Goal: Task Accomplishment & Management: Manage account settings

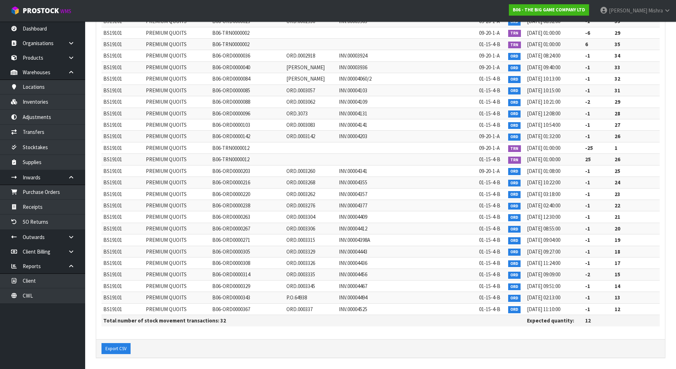
scroll to position [193, 0]
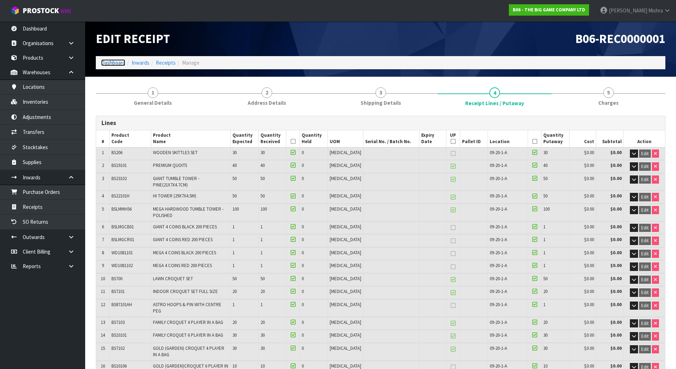
drag, startPoint x: 120, startPoint y: 63, endPoint x: 125, endPoint y: 66, distance: 6.4
click at [120, 63] on link "Dashboard" at bounding box center [113, 62] width 24 height 7
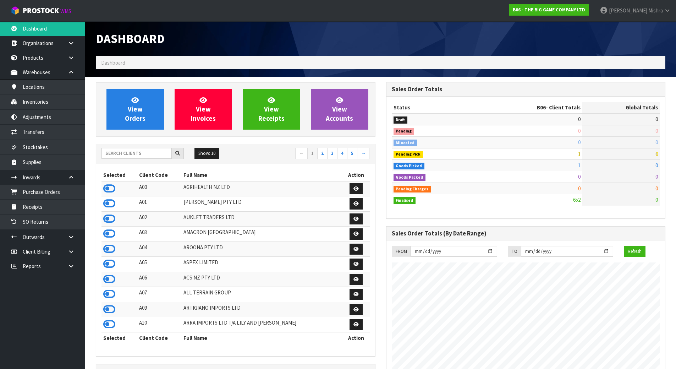
scroll to position [526, 290]
click at [148, 156] on input "text" at bounding box center [137, 153] width 70 height 11
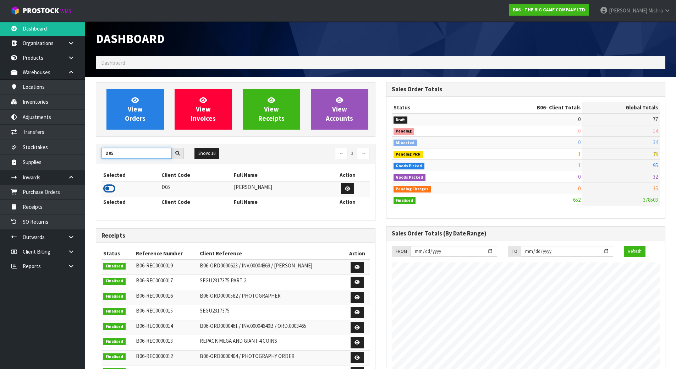
type input "D05"
click at [103, 187] on icon at bounding box center [109, 188] width 12 height 11
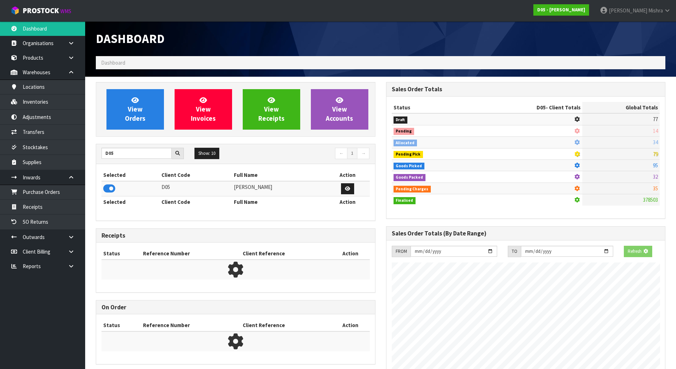
scroll to position [621, 290]
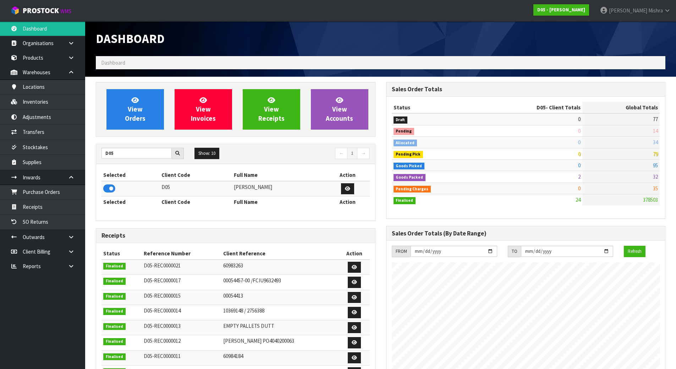
click at [123, 135] on div "View Orders View Invoices View Receipts View Accounts" at bounding box center [236, 109] width 280 height 55
click at [141, 105] on span "View Orders" at bounding box center [135, 109] width 21 height 27
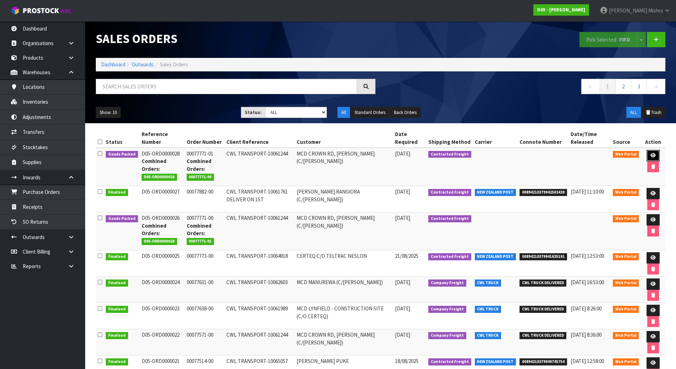
click at [653, 153] on icon at bounding box center [653, 155] width 5 height 5
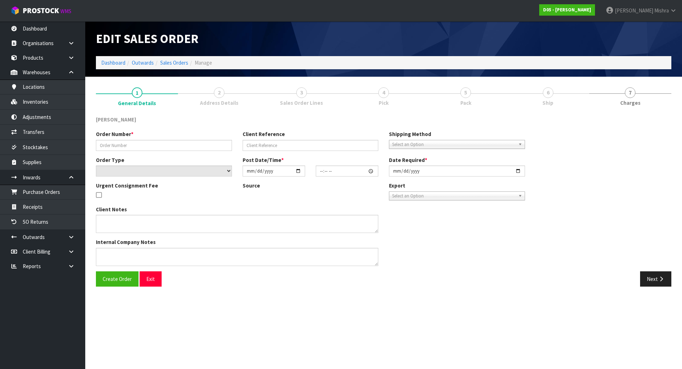
type input "00077771-01"
type input "CWL TRANSPORT-10061244"
select select "number:0"
type input "[DATE]"
type input "18:15:00.000"
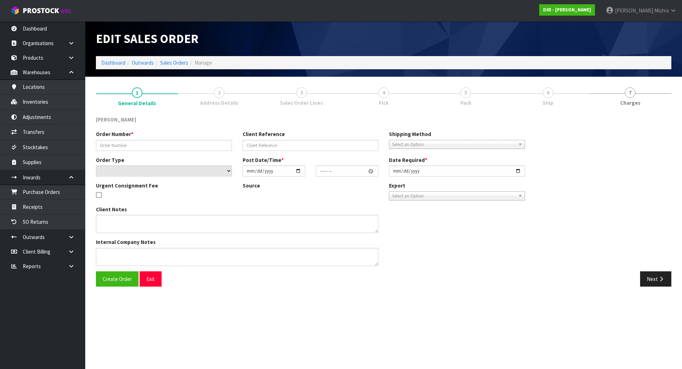
type input "[DATE]"
type textarea "PLEASE DELIVER TO SITE BY THE 29/08 PLEASE DELIVER WITH ORDER NUMBER D05-ORD000…"
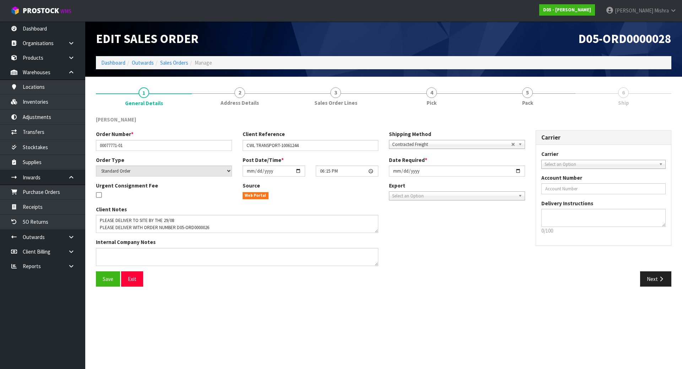
click at [536, 98] on link "5 Pack" at bounding box center [527, 96] width 96 height 28
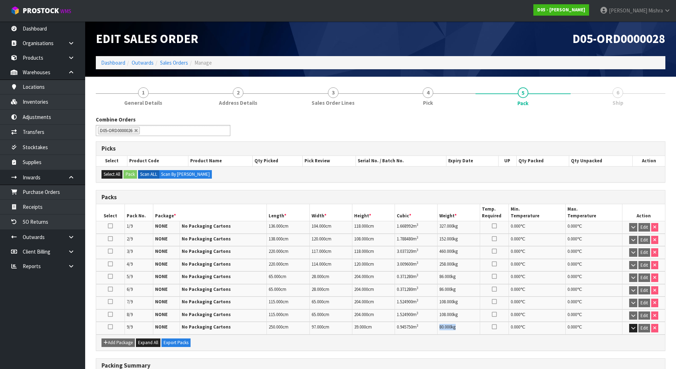
drag, startPoint x: 457, startPoint y: 328, endPoint x: 432, endPoint y: 327, distance: 25.2
click at [432, 327] on tr "9/9 NONE No Packaging Cartons 250.000 cm 97.000 cm 39.000 cm 0.945750 m 3 80.00…" at bounding box center [380, 328] width 569 height 12
click at [177, 64] on link "Sales Orders" at bounding box center [174, 62] width 28 height 7
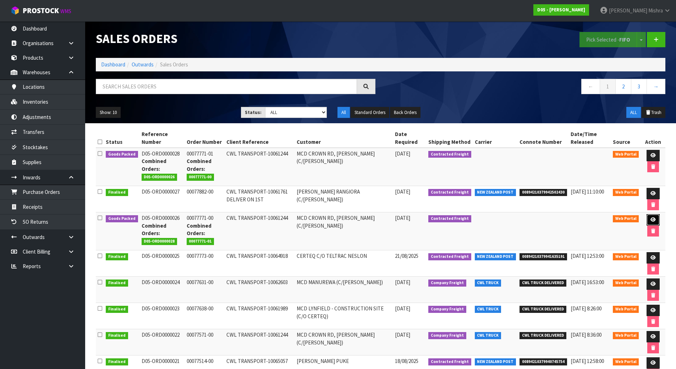
click at [652, 220] on icon at bounding box center [653, 219] width 5 height 5
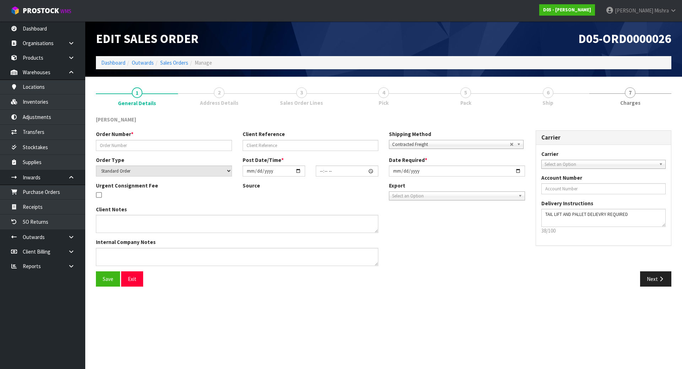
type input "00077771-00"
type input "CWL TRANSPORT-10061244"
select select "number:0"
type input "[DATE]"
type input "08:10:00.000"
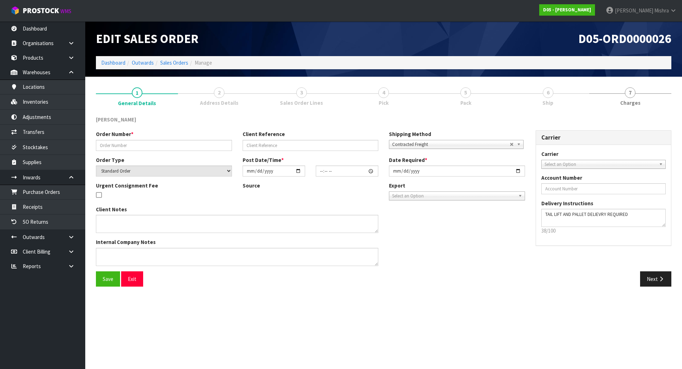
type input "[DATE]"
type textarea "PLEASE DELIVER TO SITE BY THE 29/08"
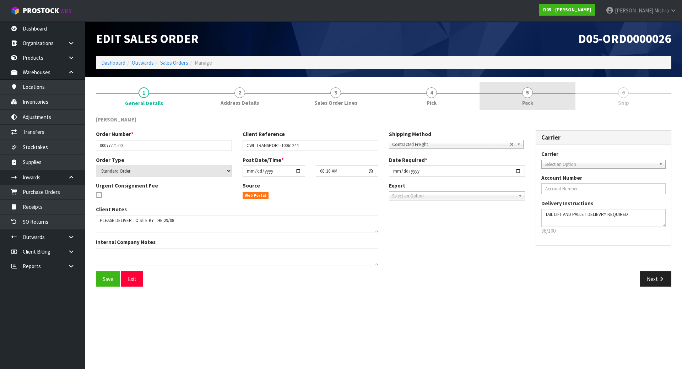
click at [510, 92] on link "5 Pack" at bounding box center [527, 96] width 96 height 28
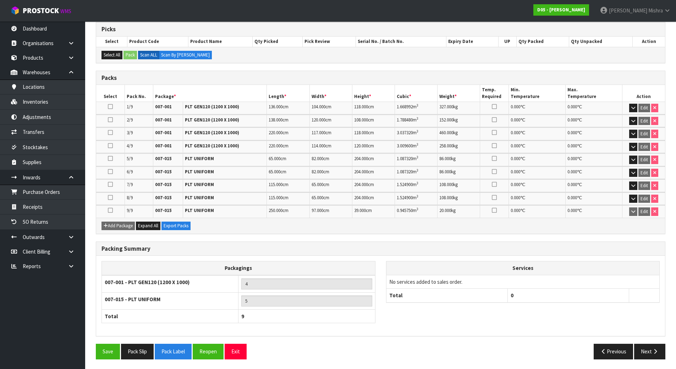
scroll to position [120, 0]
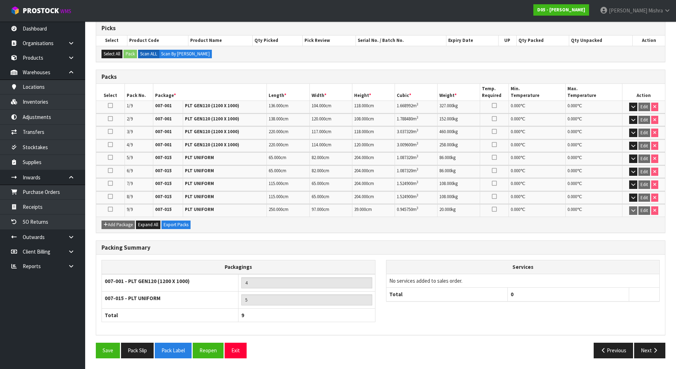
drag, startPoint x: 400, startPoint y: 249, endPoint x: 384, endPoint y: 240, distance: 18.3
click at [384, 240] on div "Combine Orders D05-ORD0000026 D05-ORD0000028 D05-ORD0000028 Picks Select Produc…" at bounding box center [381, 179] width 570 height 368
click at [206, 349] on button "Reopen" at bounding box center [208, 350] width 31 height 15
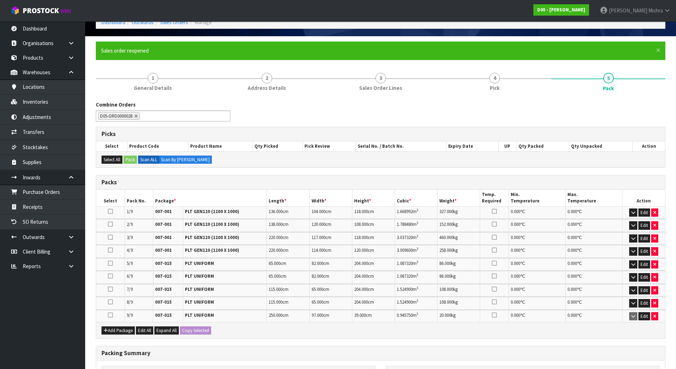
scroll to position [162, 0]
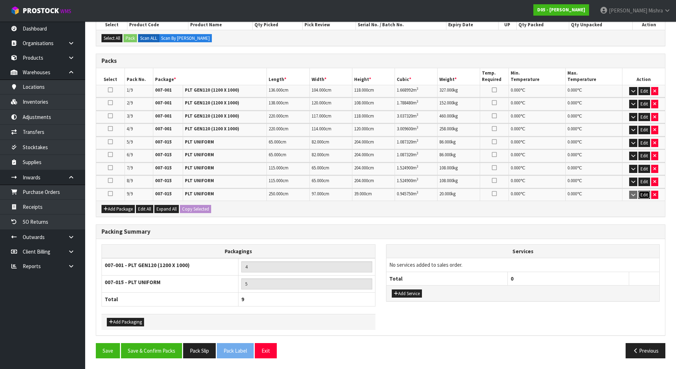
click at [644, 195] on button "Edit" at bounding box center [645, 195] width 12 height 9
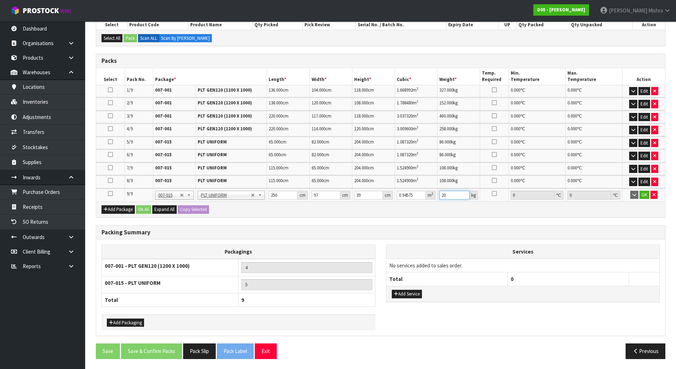
drag, startPoint x: 454, startPoint y: 196, endPoint x: 428, endPoint y: 196, distance: 25.9
click at [428, 196] on tr "9/9 NONE 007-001 007-002 007-004 007-009 007-013 007-014 007-015 007-017 007-01…" at bounding box center [380, 195] width 569 height 13
type input "80"
click at [641, 196] on button "OK" at bounding box center [645, 195] width 10 height 9
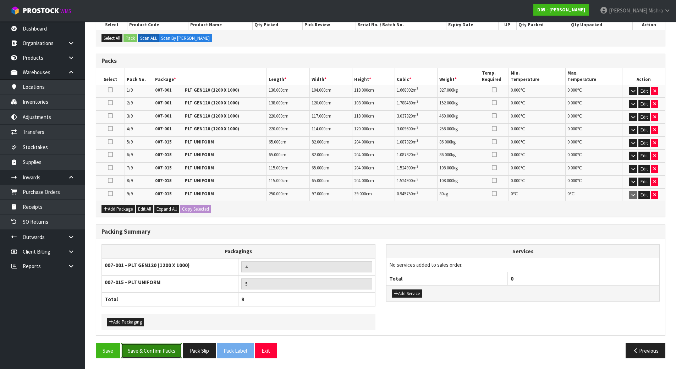
click at [145, 347] on button "Save & Confirm Packs" at bounding box center [151, 350] width 61 height 15
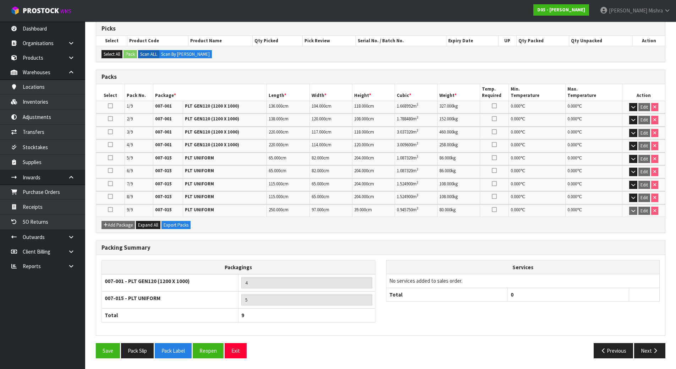
scroll to position [0, 0]
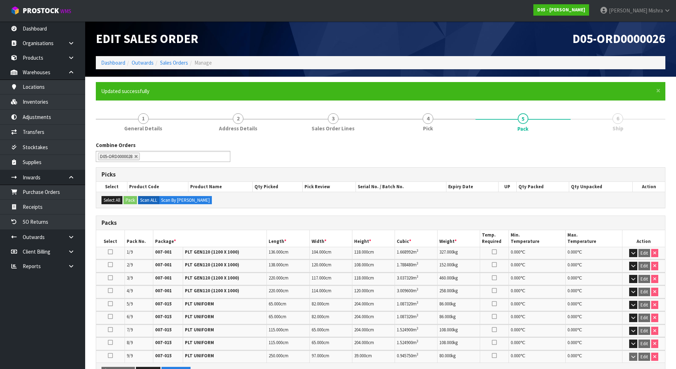
click at [277, 144] on div "Combine Orders D05-ORD0000026 D05-ORD0000028 D05-ORD0000028" at bounding box center [381, 154] width 580 height 26
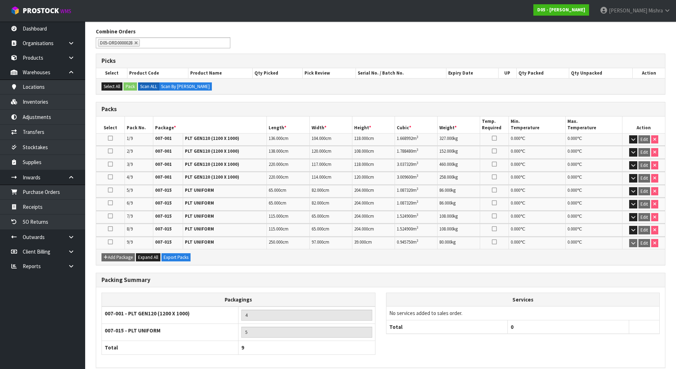
scroll to position [146, 0]
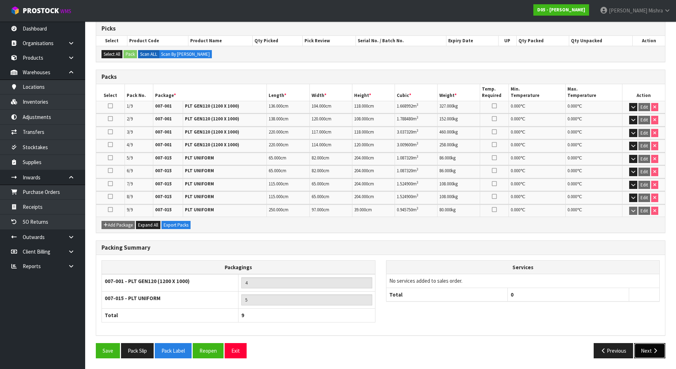
click at [652, 354] on button "Next" at bounding box center [649, 350] width 31 height 15
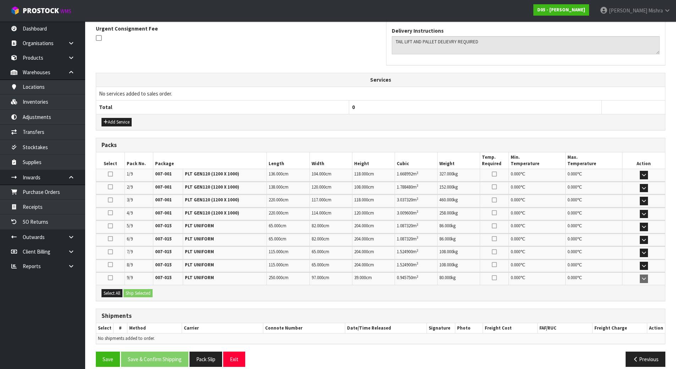
scroll to position [0, 0]
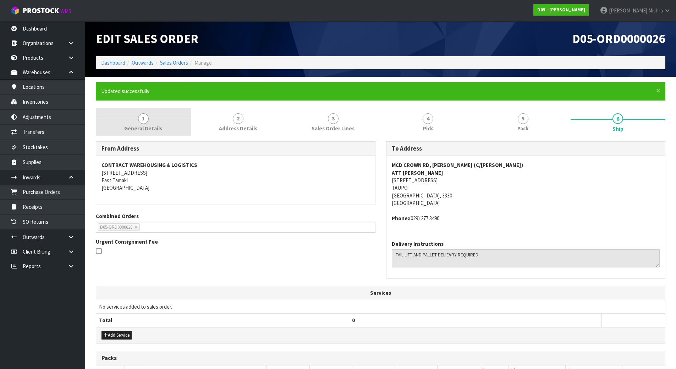
click at [147, 120] on span "1" at bounding box center [143, 118] width 11 height 11
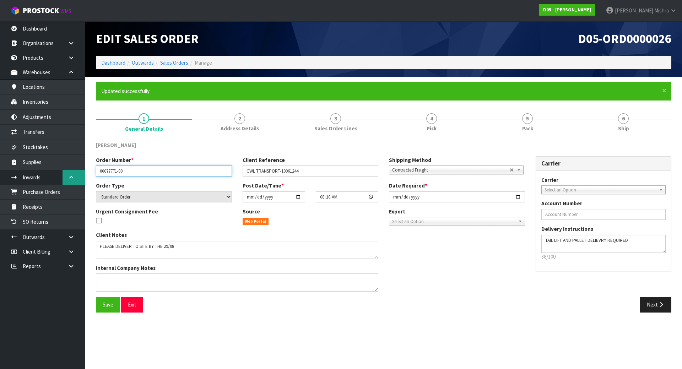
drag, startPoint x: 145, startPoint y: 169, endPoint x: 77, endPoint y: 173, distance: 68.3
click at [77, 173] on body "Toggle navigation ProStock WMS D05 - [PERSON_NAME] [PERSON_NAME] Logout Dashboa…" at bounding box center [341, 184] width 682 height 369
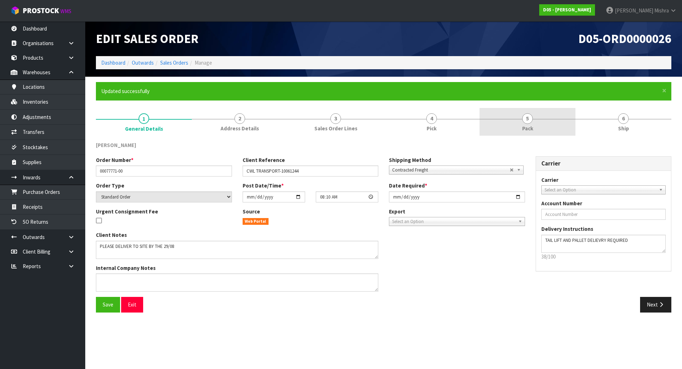
click at [562, 127] on link "5 Pack" at bounding box center [527, 122] width 96 height 28
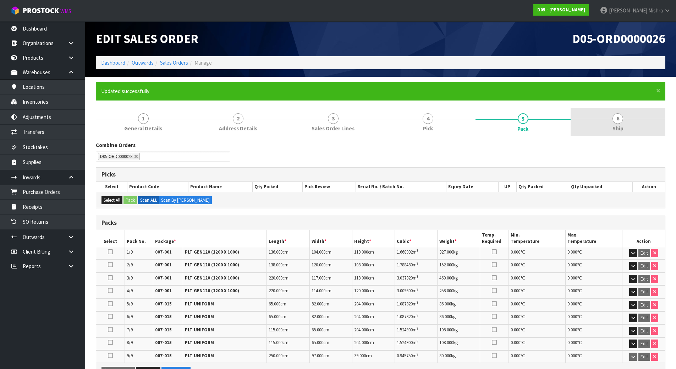
click at [632, 126] on link "6 Ship" at bounding box center [618, 122] width 95 height 28
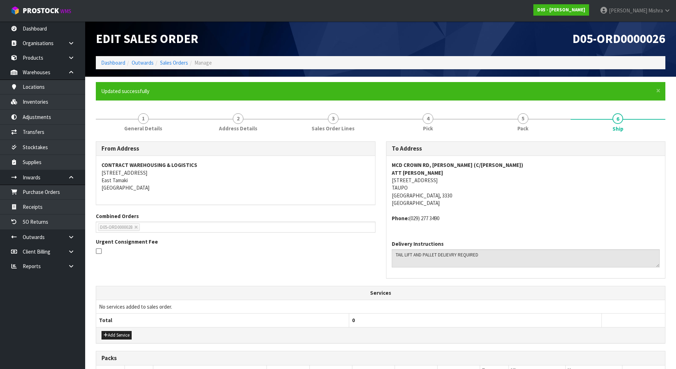
click at [421, 179] on address "MCD CROWN RD, [PERSON_NAME] (C/[PERSON_NAME]) ATT [PERSON_NAME] [STREET_ADDRESS]" at bounding box center [526, 184] width 268 height 46
copy address "[STREET_ADDRESS]"
click at [452, 166] on strong "MCD CROWN RD, [PERSON_NAME] (C/[PERSON_NAME])" at bounding box center [457, 165] width 131 height 7
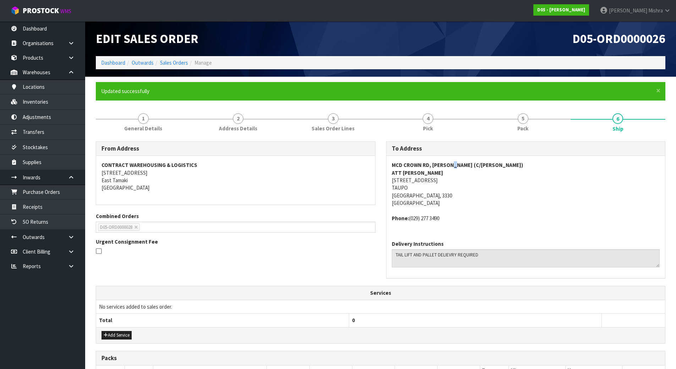
click at [452, 166] on strong "MCD CROWN RD, [PERSON_NAME] (C/[PERSON_NAME])" at bounding box center [457, 165] width 131 height 7
copy strong "MCD CROWN RD, [PERSON_NAME] (C/[PERSON_NAME])"
click at [417, 170] on strong "ATT [PERSON_NAME]" at bounding box center [417, 172] width 51 height 7
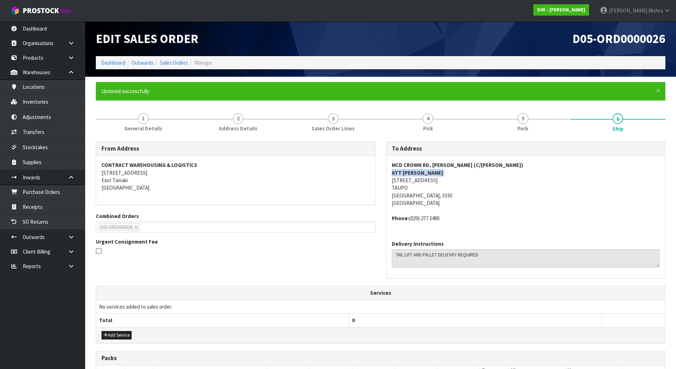
click at [417, 170] on strong "ATT [PERSON_NAME]" at bounding box center [417, 172] width 51 height 7
copy strong "ATT [PERSON_NAME]"
click at [422, 178] on address "MCD CROWN RD, [PERSON_NAME] (C/[PERSON_NAME]) ATT [PERSON_NAME] [STREET_ADDRESS]" at bounding box center [526, 184] width 268 height 46
click at [422, 177] on address "MCD CROWN RD, [PERSON_NAME] (C/[PERSON_NAME]) ATT [PERSON_NAME] [STREET_ADDRESS]" at bounding box center [526, 184] width 268 height 46
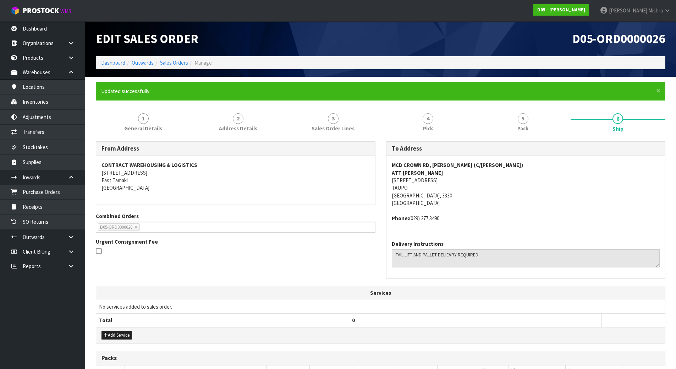
click at [422, 174] on strong "ATT [PERSON_NAME]" at bounding box center [417, 172] width 51 height 7
click at [422, 178] on address "MCD CROWN RD, [PERSON_NAME] (C/[PERSON_NAME]) ATT [PERSON_NAME] [STREET_ADDRESS]" at bounding box center [526, 184] width 268 height 46
copy address "[STREET_ADDRESS]"
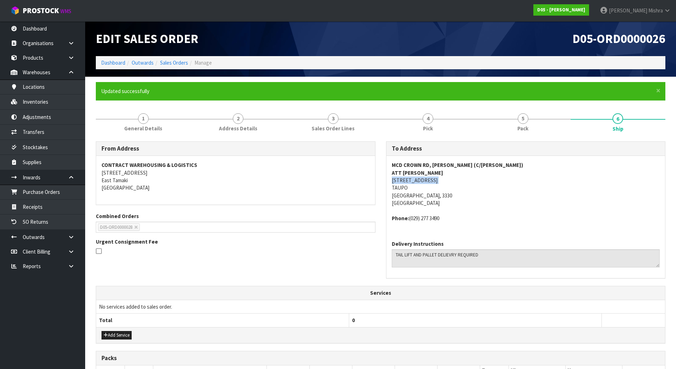
drag, startPoint x: 451, startPoint y: 223, endPoint x: 408, endPoint y: 221, distance: 43.0
click at [408, 221] on div "MCD CROWN RD, [PERSON_NAME] (C/[PERSON_NAME]) ATT [PERSON_NAME] [STREET_ADDRESS…" at bounding box center [526, 195] width 279 height 79
copy address "(029) 277 3490"
click at [550, 120] on link "5 Pack" at bounding box center [523, 122] width 95 height 28
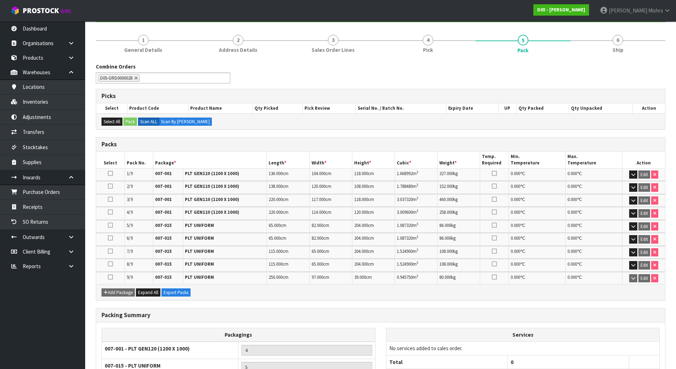
scroll to position [146, 0]
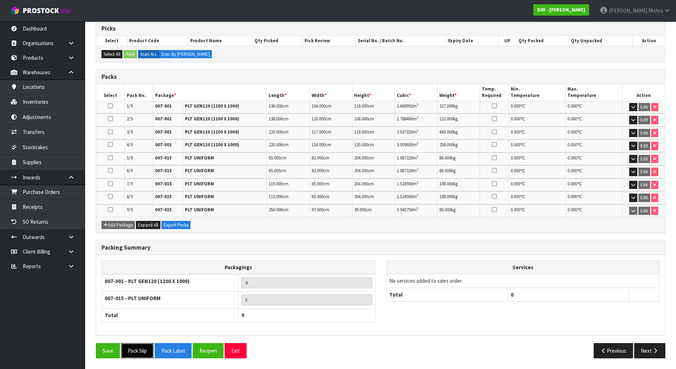
click at [140, 348] on button "Pack Slip" at bounding box center [137, 350] width 33 height 15
click at [653, 351] on icon "button" at bounding box center [655, 350] width 7 height 5
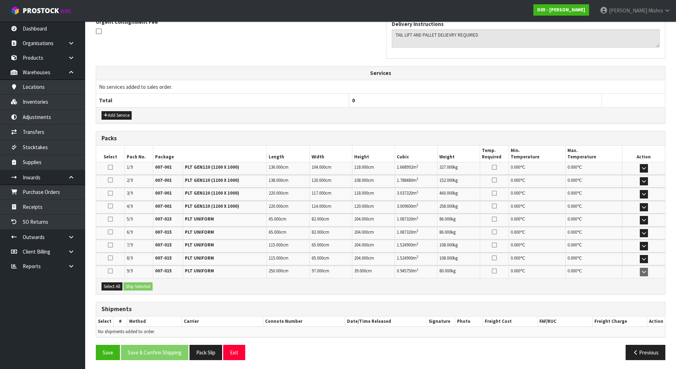
scroll to position [222, 0]
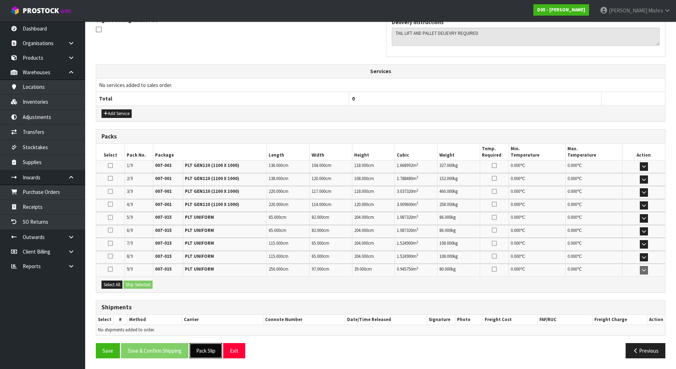
click at [211, 351] on button "Pack Slip" at bounding box center [206, 350] width 33 height 15
click at [108, 287] on button "Select All" at bounding box center [112, 284] width 21 height 9
click at [136, 285] on button "Ship Selected" at bounding box center [138, 284] width 29 height 9
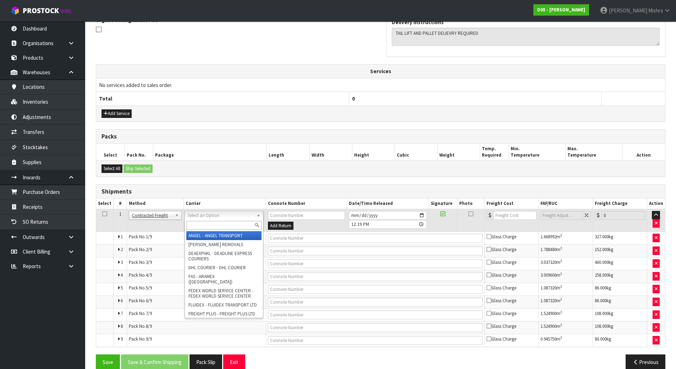
click at [219, 230] on div at bounding box center [224, 225] width 78 height 12
click at [222, 225] on input "text" at bounding box center [223, 225] width 75 height 9
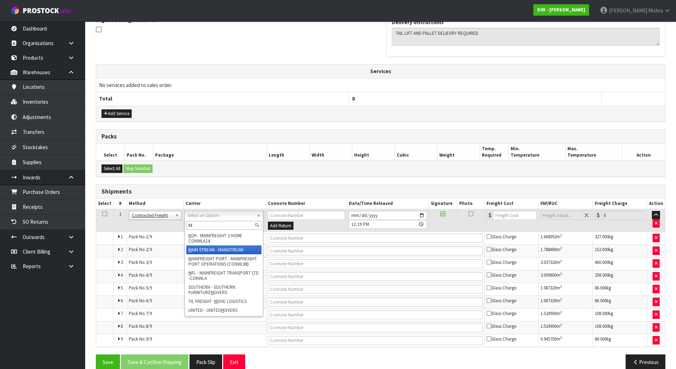
type input "M"
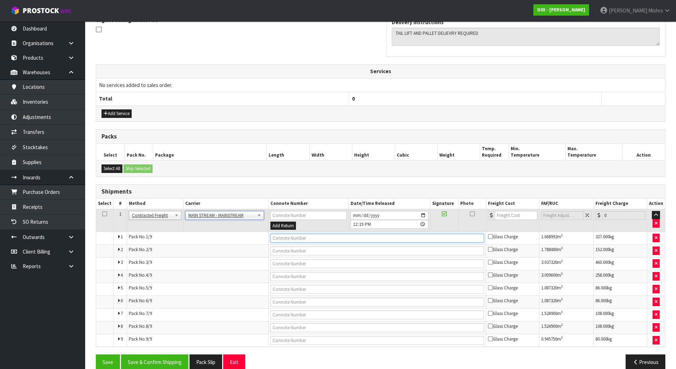
click at [284, 239] on input "text" at bounding box center [378, 238] width 214 height 9
paste input "CWL7718193"
type input "CWL7718193"
click at [513, 218] on input "number" at bounding box center [516, 215] width 43 height 9
click at [518, 214] on input "number" at bounding box center [516, 215] width 43 height 9
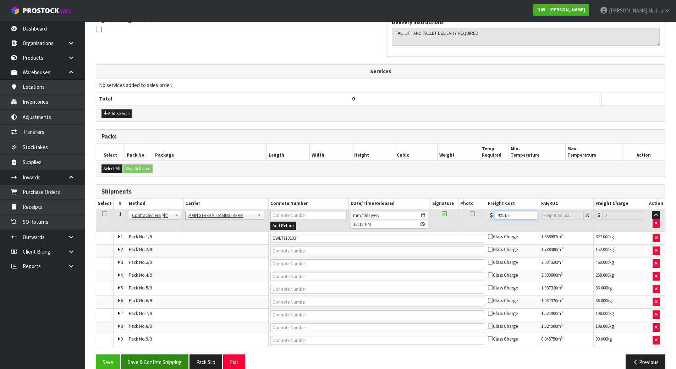
type input "705.15"
click at [165, 364] on button "Save & Confirm Shipping" at bounding box center [154, 361] width 67 height 15
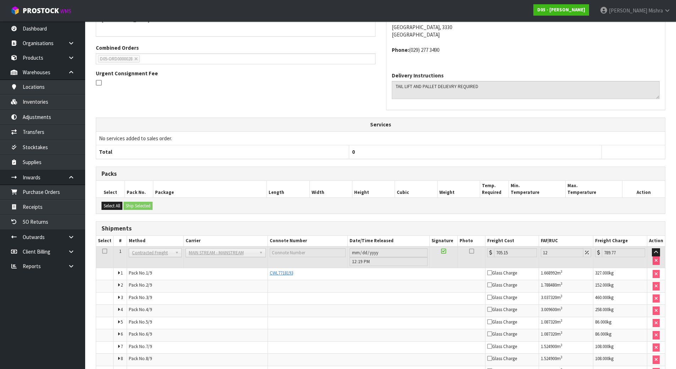
scroll to position [211, 0]
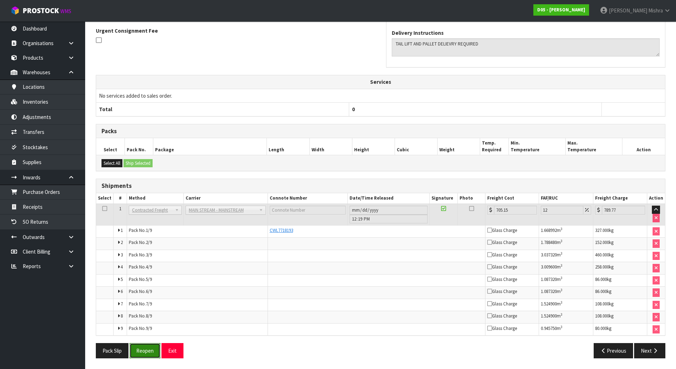
click at [142, 355] on button "Reopen" at bounding box center [145, 350] width 31 height 15
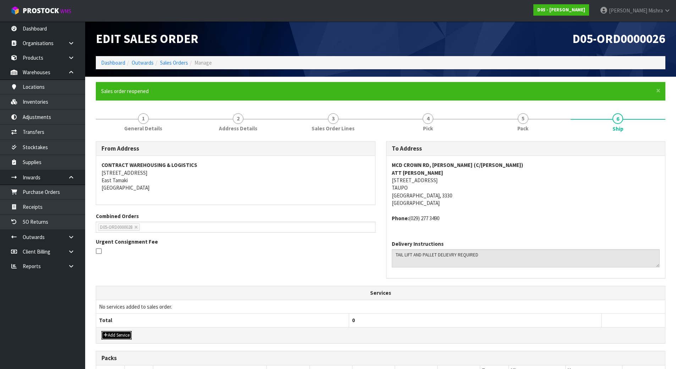
click at [119, 335] on button "Add Service" at bounding box center [117, 335] width 30 height 9
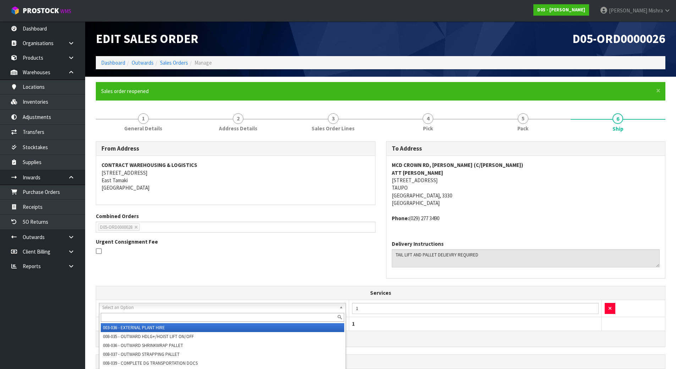
click at [172, 318] on input "text" at bounding box center [223, 317] width 244 height 9
type input "M"
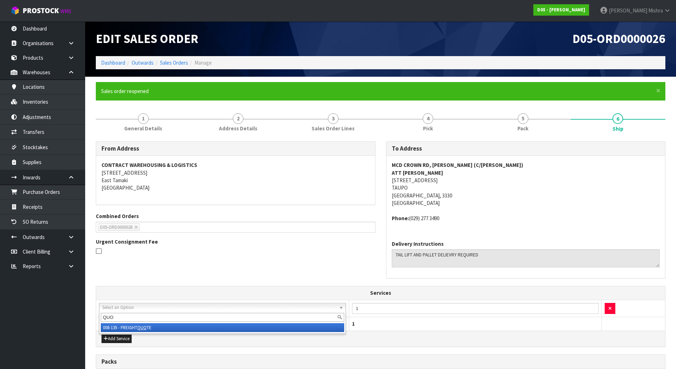
type input "QUO"
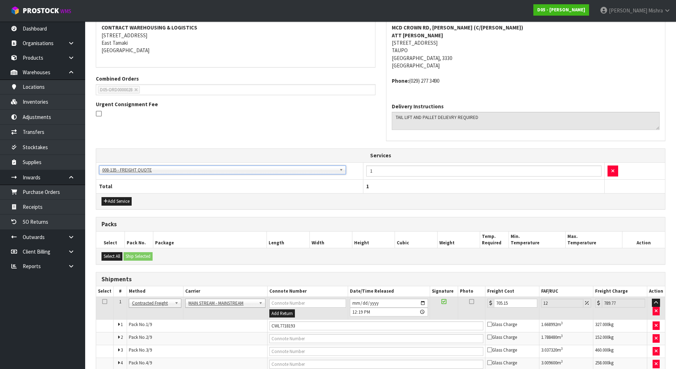
scroll to position [237, 0]
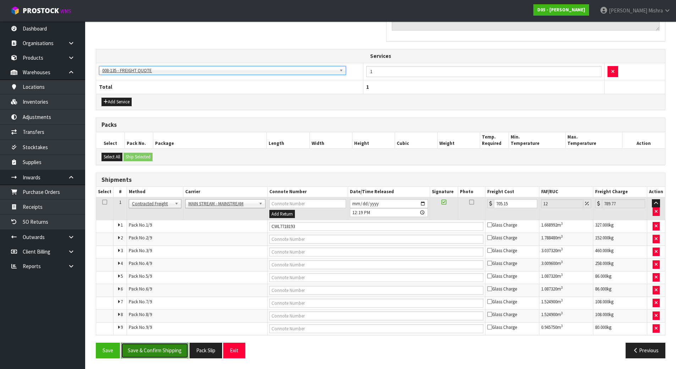
click at [158, 349] on button "Save & Confirm Shipping" at bounding box center [154, 350] width 67 height 15
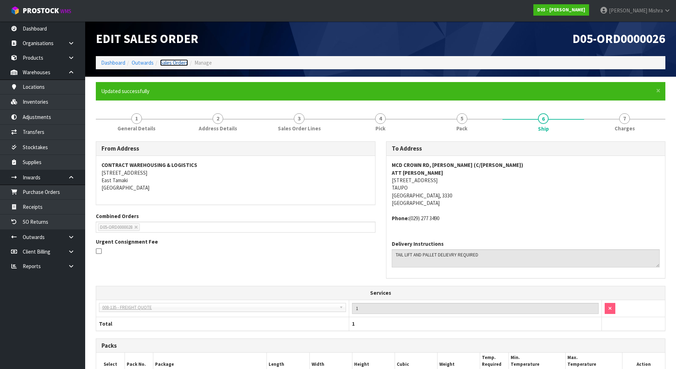
click at [167, 59] on link "Sales Orders" at bounding box center [174, 62] width 28 height 7
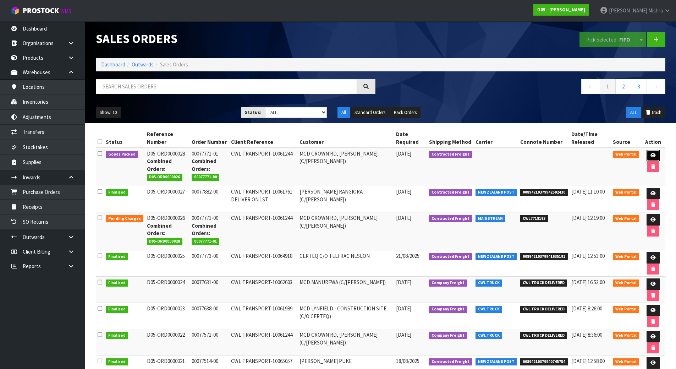
click at [656, 154] on link at bounding box center [653, 155] width 13 height 11
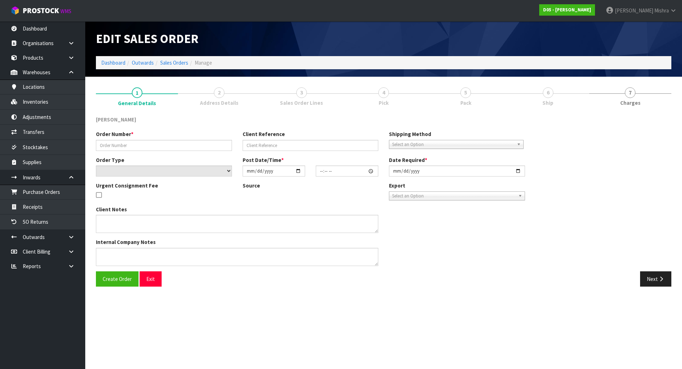
type input "00077771-01"
type input "CWL TRANSPORT-10061244"
select select "number:0"
type input "[DATE]"
type input "18:15:00.000"
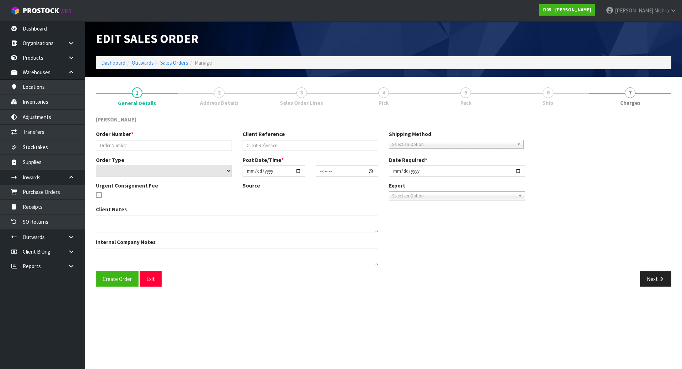
type input "[DATE]"
type textarea "PLEASE DELIVER TO SITE BY THE 29/08 PLEASE DELIVER WITH ORDER NUMBER D05-ORD000…"
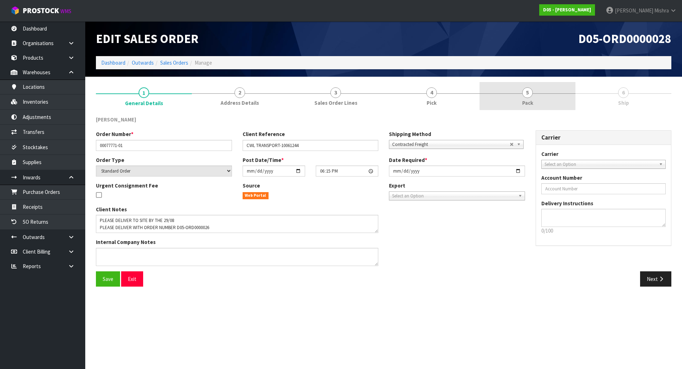
drag, startPoint x: 539, startPoint y: 93, endPoint x: 539, endPoint y: 100, distance: 7.1
click at [539, 93] on div at bounding box center [527, 93] width 96 height 0
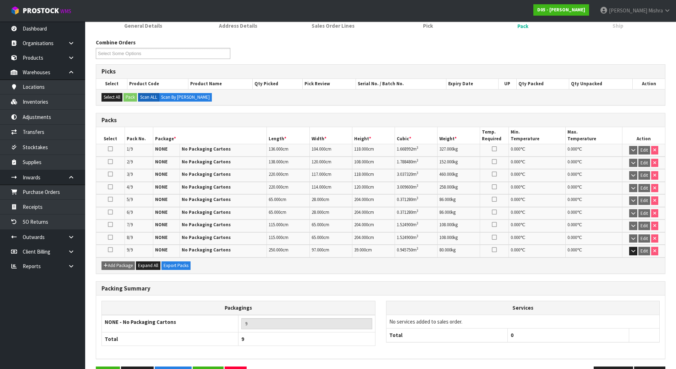
scroll to position [101, 0]
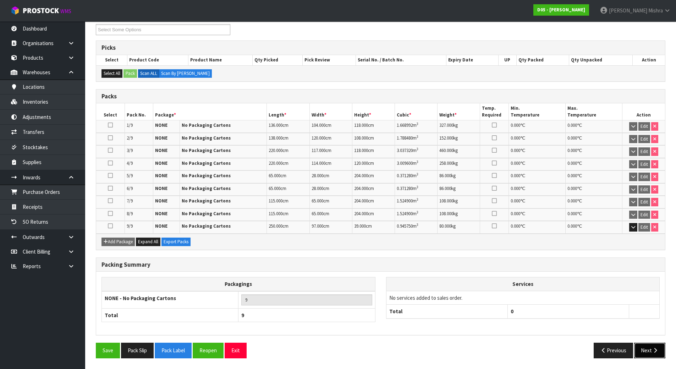
click at [645, 346] on button "Next" at bounding box center [649, 350] width 31 height 15
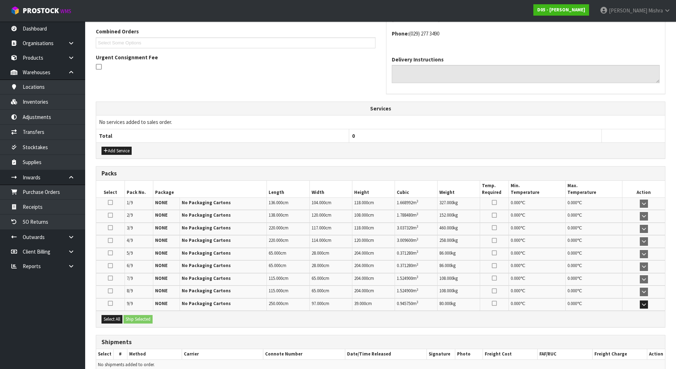
scroll to position [193, 0]
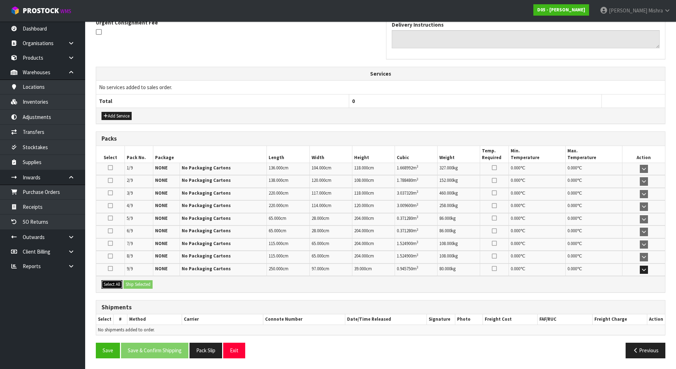
click at [112, 285] on button "Select All" at bounding box center [112, 284] width 21 height 9
click at [138, 285] on button "Ship Selected" at bounding box center [138, 284] width 29 height 9
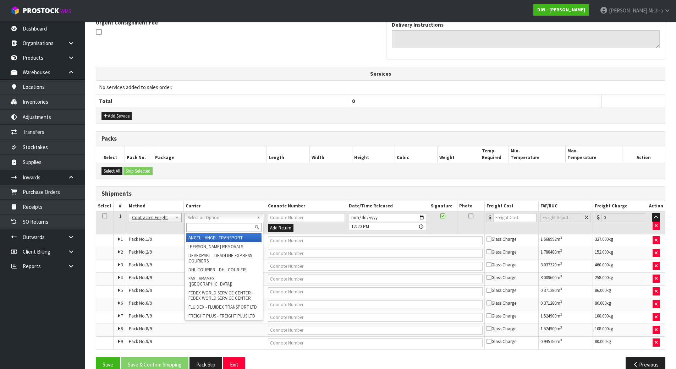
click at [226, 229] on input "text" at bounding box center [223, 227] width 75 height 9
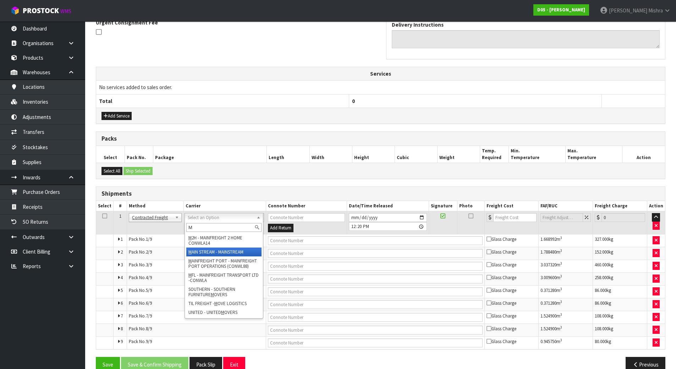
type input "M"
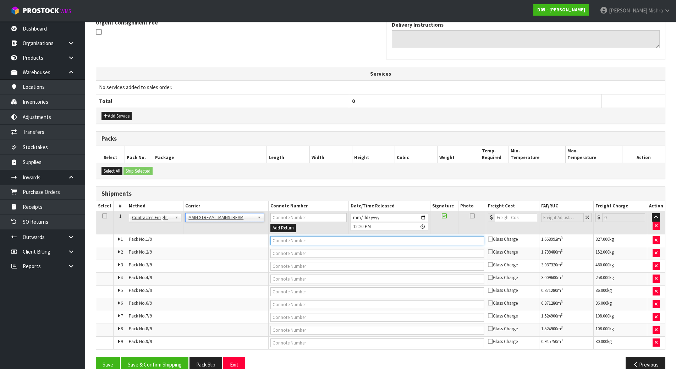
click at [368, 242] on input "text" at bounding box center [378, 240] width 214 height 9
paste input "CWL7718193"
type input "CWL7718193"
click at [142, 357] on button "Save & Confirm Shipping" at bounding box center [154, 364] width 67 height 15
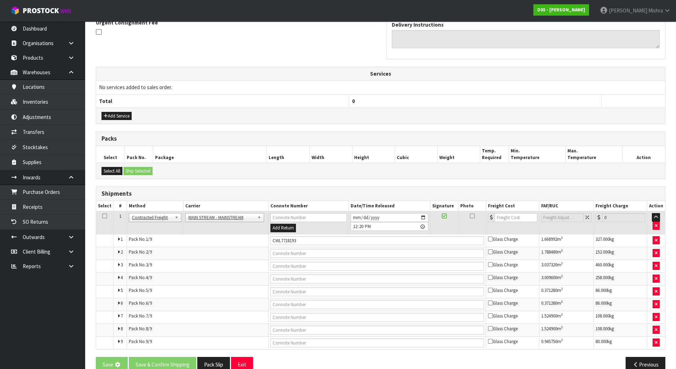
scroll to position [0, 0]
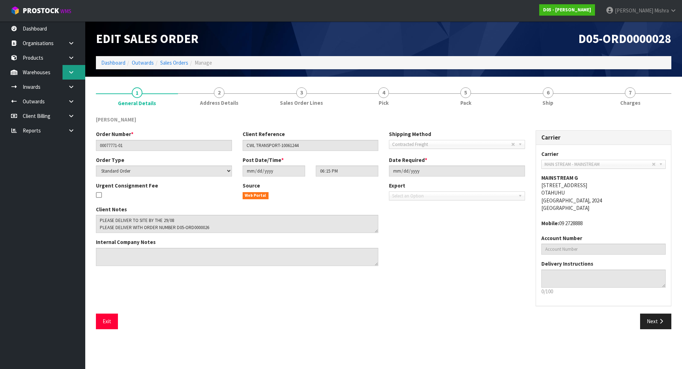
click at [70, 72] on icon at bounding box center [71, 72] width 7 height 5
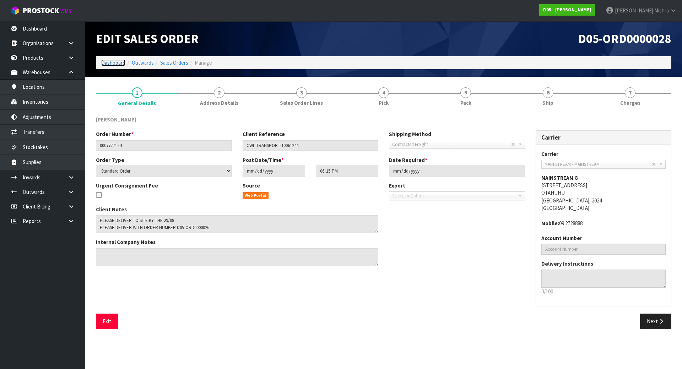
click at [115, 60] on link "Dashboard" at bounding box center [113, 62] width 24 height 7
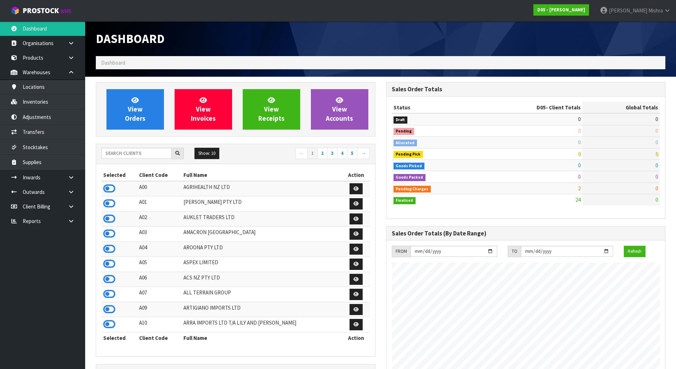
scroll to position [621, 290]
click at [122, 154] on input "text" at bounding box center [137, 153] width 70 height 11
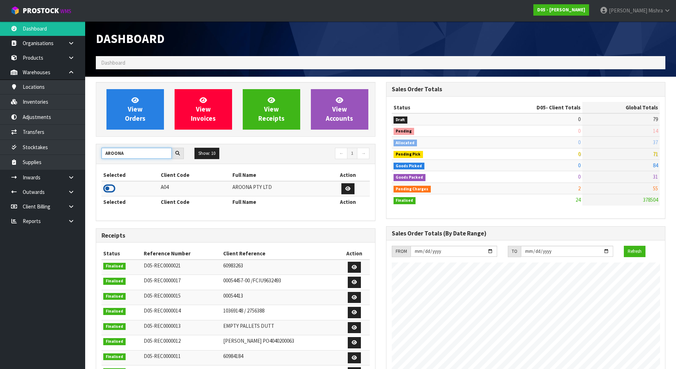
type input "AROONA"
click at [110, 193] on icon at bounding box center [109, 188] width 12 height 11
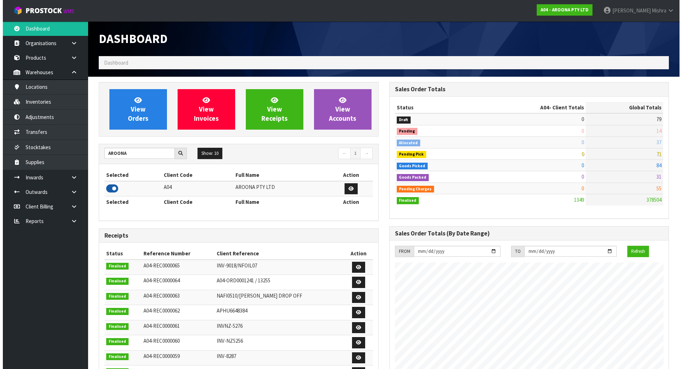
scroll to position [354572, 354716]
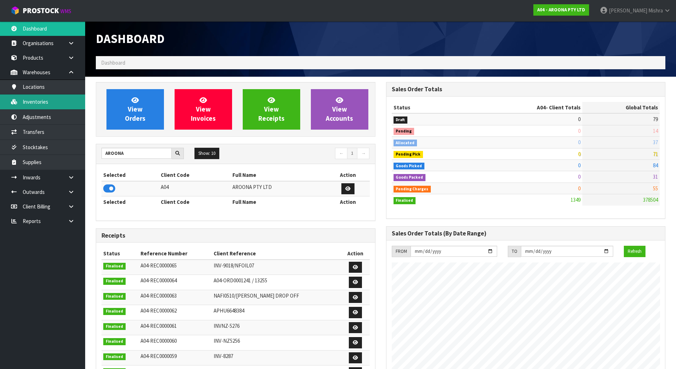
click at [28, 96] on link "Inventories" at bounding box center [42, 101] width 85 height 15
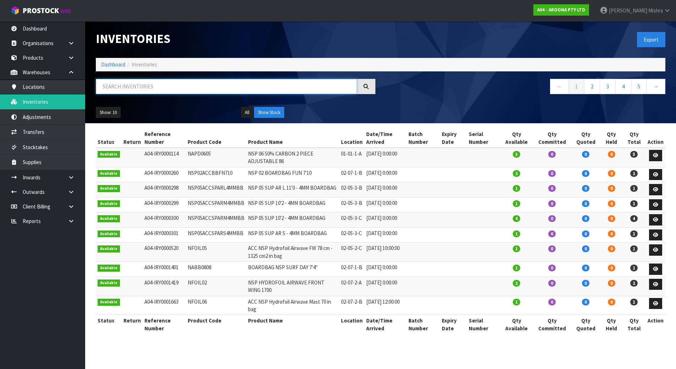
click at [118, 80] on input "text" at bounding box center [226, 86] width 261 height 15
paste input "MBSF119"
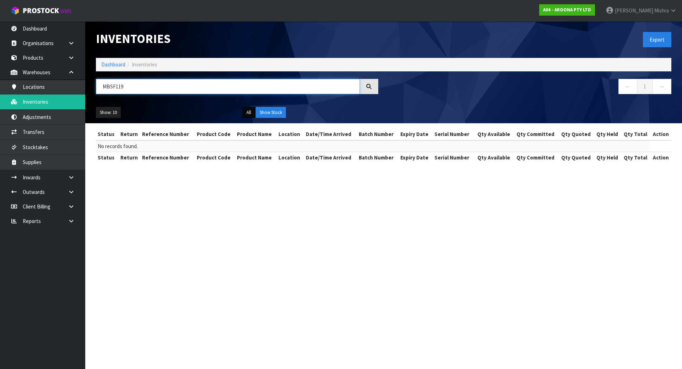
type input "MBSF119"
click at [249, 110] on button "All" at bounding box center [248, 112] width 12 height 11
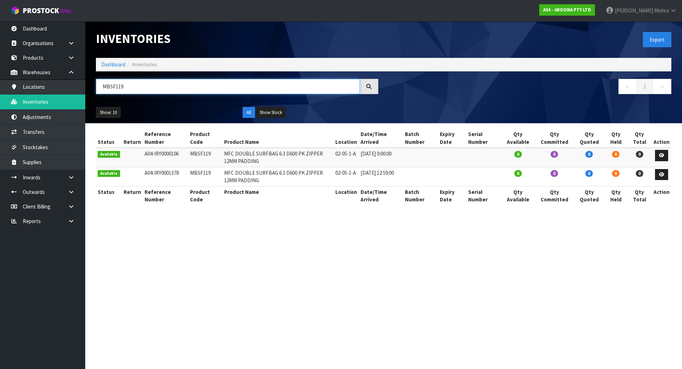
click at [181, 88] on input "MBSF119" at bounding box center [228, 86] width 264 height 15
paste input "WATL-MG0900-FC1"
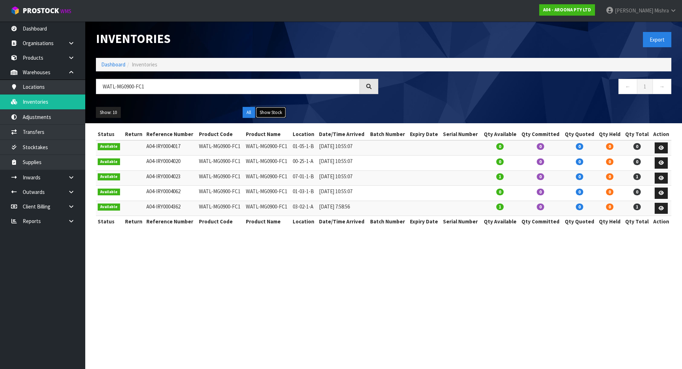
click at [273, 116] on button "Show Stock" at bounding box center [271, 112] width 30 height 11
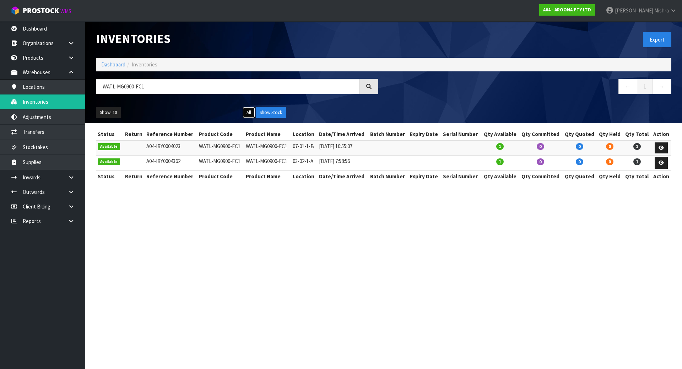
click at [244, 113] on button "All" at bounding box center [248, 112] width 12 height 11
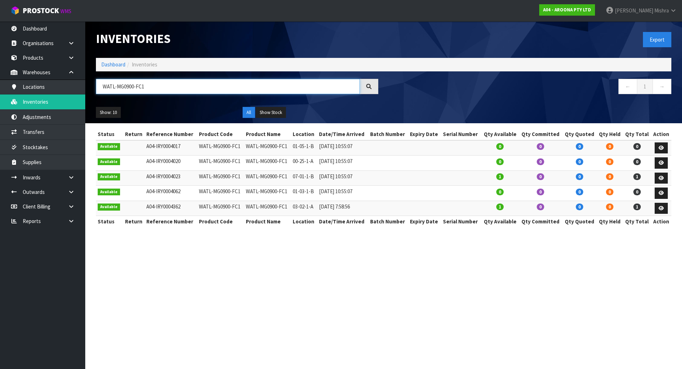
click at [168, 84] on input "WATL-MG0900-FC1" at bounding box center [228, 86] width 264 height 15
paste input "MFSW-NS0700-22B"
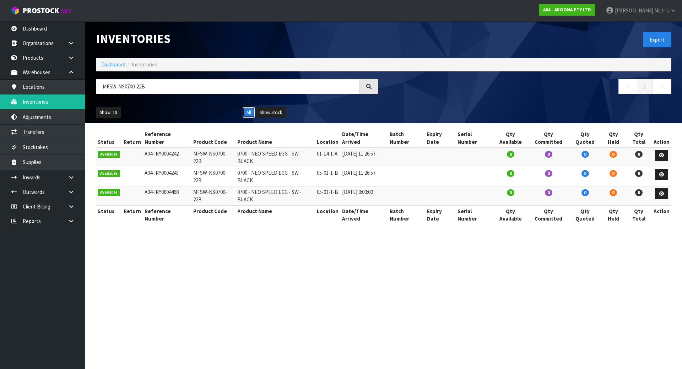
click at [244, 115] on button "All" at bounding box center [248, 112] width 12 height 11
click at [270, 112] on button "Show Stock" at bounding box center [271, 112] width 30 height 11
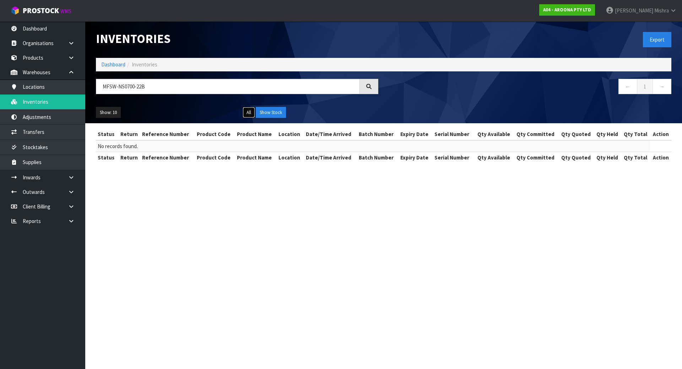
click at [248, 110] on button "All" at bounding box center [248, 112] width 12 height 11
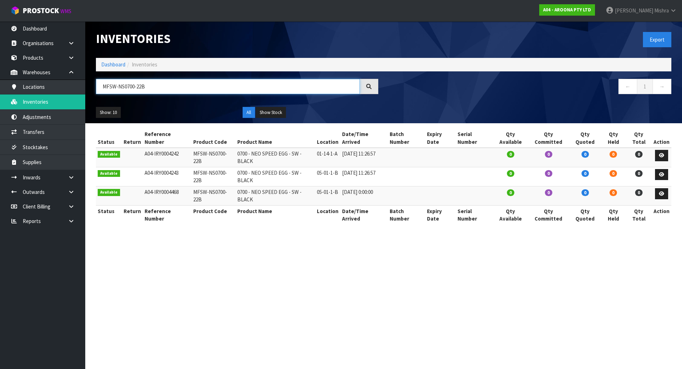
drag, startPoint x: 162, startPoint y: 86, endPoint x: 98, endPoint y: 91, distance: 63.7
click at [101, 88] on input "MFSW-NS0700-22B" at bounding box center [228, 86] width 264 height 15
click at [147, 88] on input "MFSW-NS0700-22B" at bounding box center [228, 86] width 264 height 15
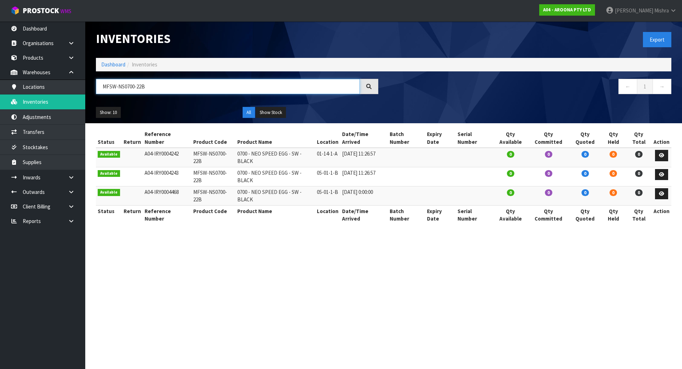
paste input "WATL-MG0900-FC1"
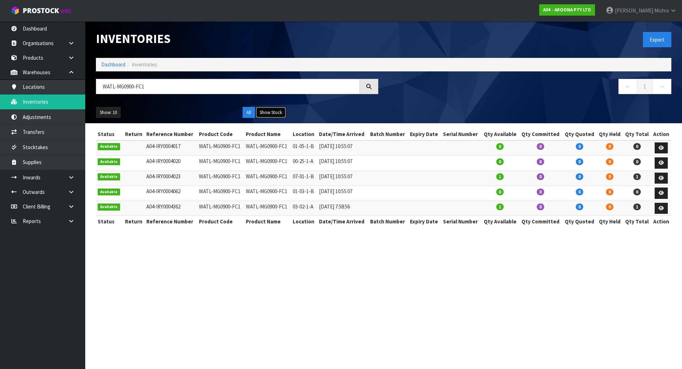
click at [275, 108] on button "Show Stock" at bounding box center [271, 112] width 30 height 11
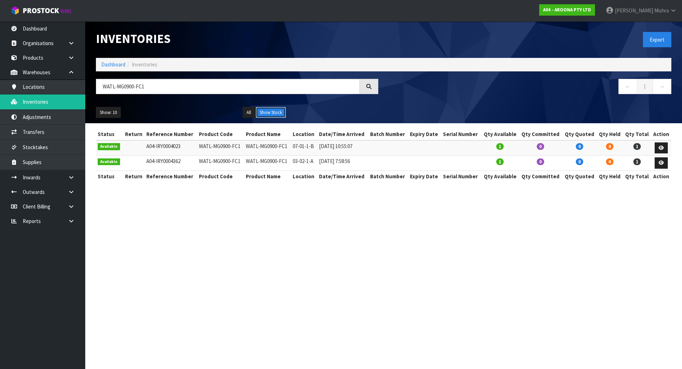
click at [275, 108] on button "Show Stock" at bounding box center [271, 112] width 30 height 11
click at [123, 89] on input "WATL-MG0900-FC1" at bounding box center [228, 86] width 264 height 15
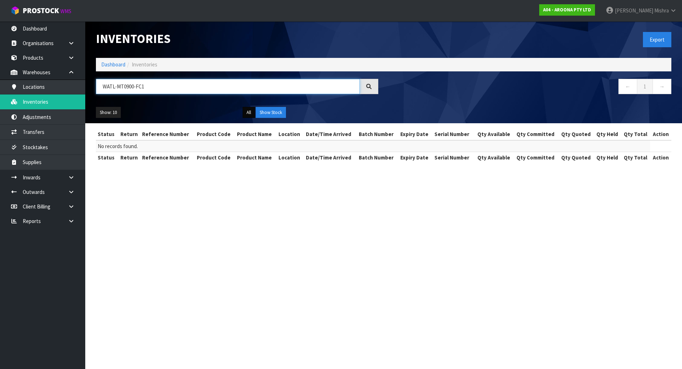
type input "WATL-MT0900-FC1"
click at [249, 116] on button "All" at bounding box center [248, 112] width 12 height 11
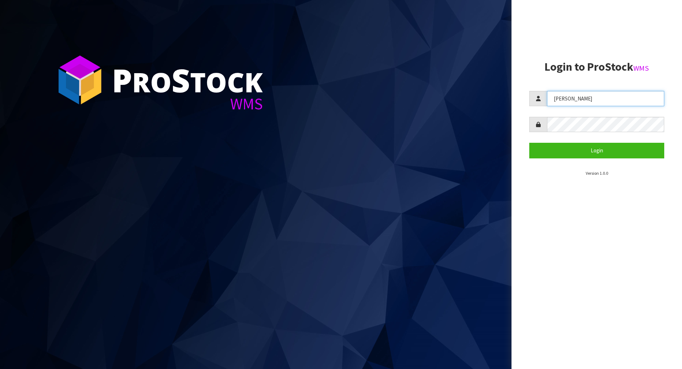
click at [562, 99] on input "[PERSON_NAME]" at bounding box center [605, 98] width 117 height 15
type input "zackary"
click at [529, 143] on button "Login" at bounding box center [596, 150] width 135 height 15
